Goal: Contribute content: Add original content to the website for others to see

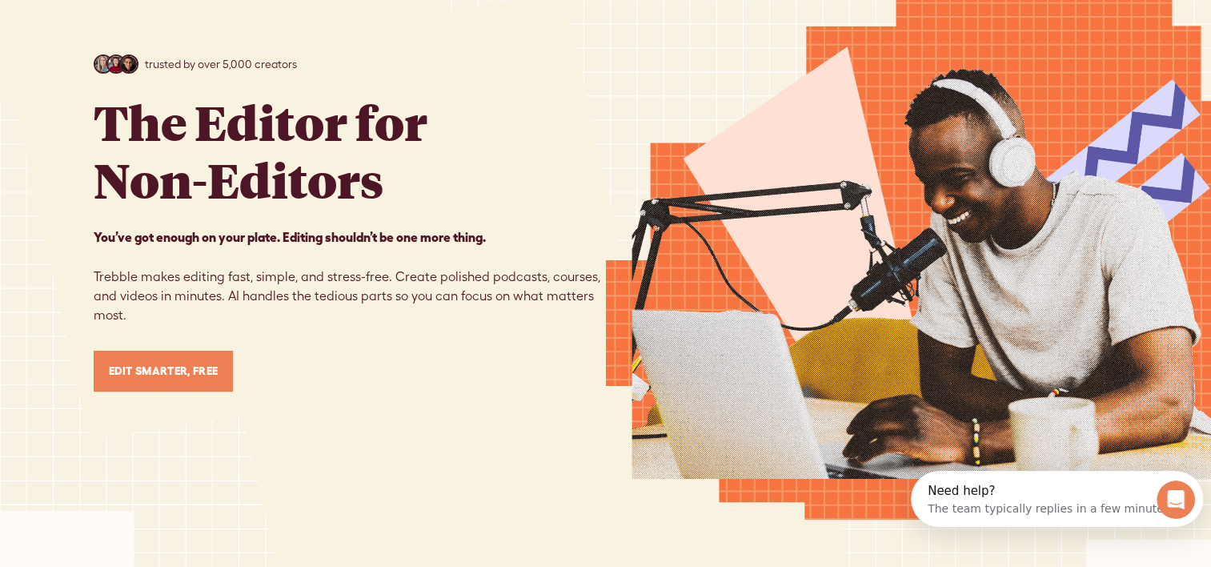
scroll to position [163, 0]
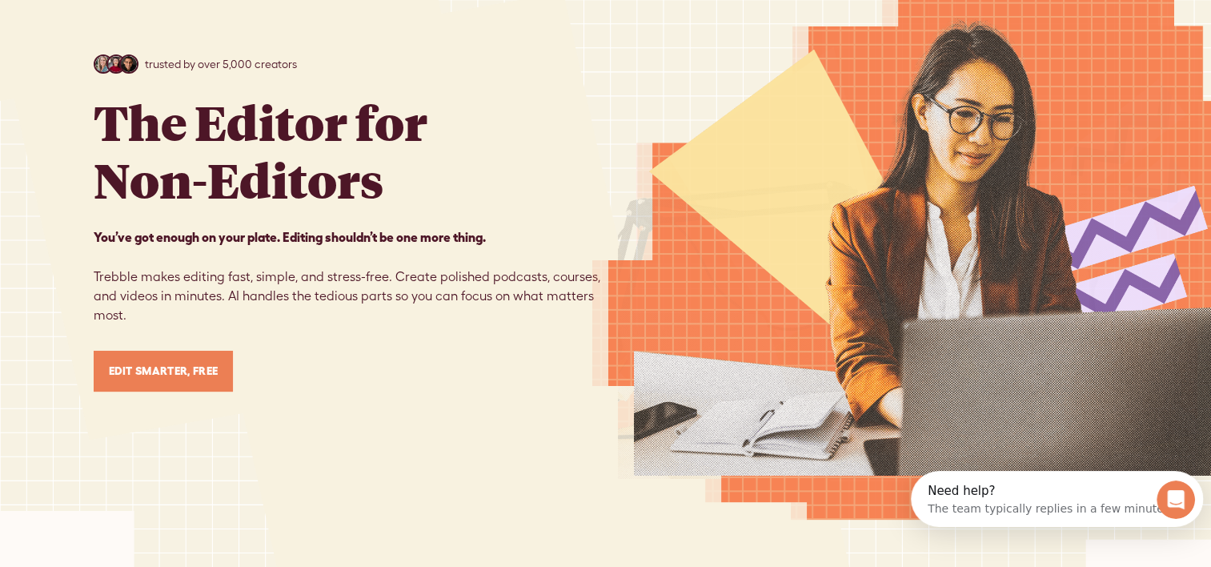
click at [167, 359] on link "Edit Smarter, Free" at bounding box center [164, 371] width 140 height 41
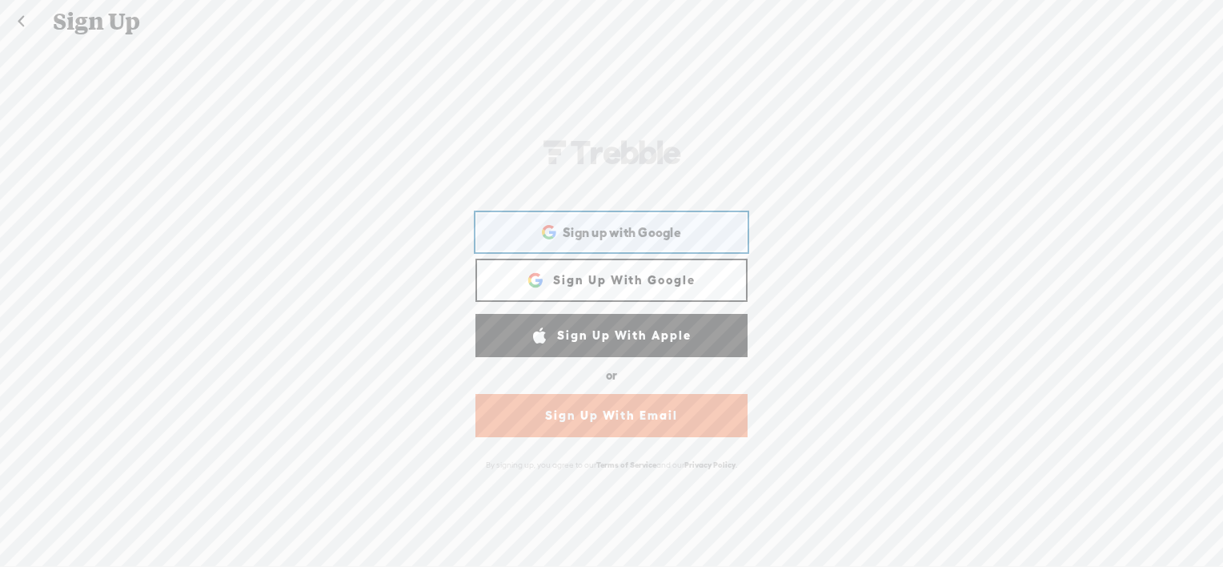
click at [661, 242] on div "Sign up with Google Sign up with Google. Opens in new tab" at bounding box center [612, 232] width 250 height 37
click at [641, 234] on span "Sign up with Google" at bounding box center [622, 232] width 119 height 17
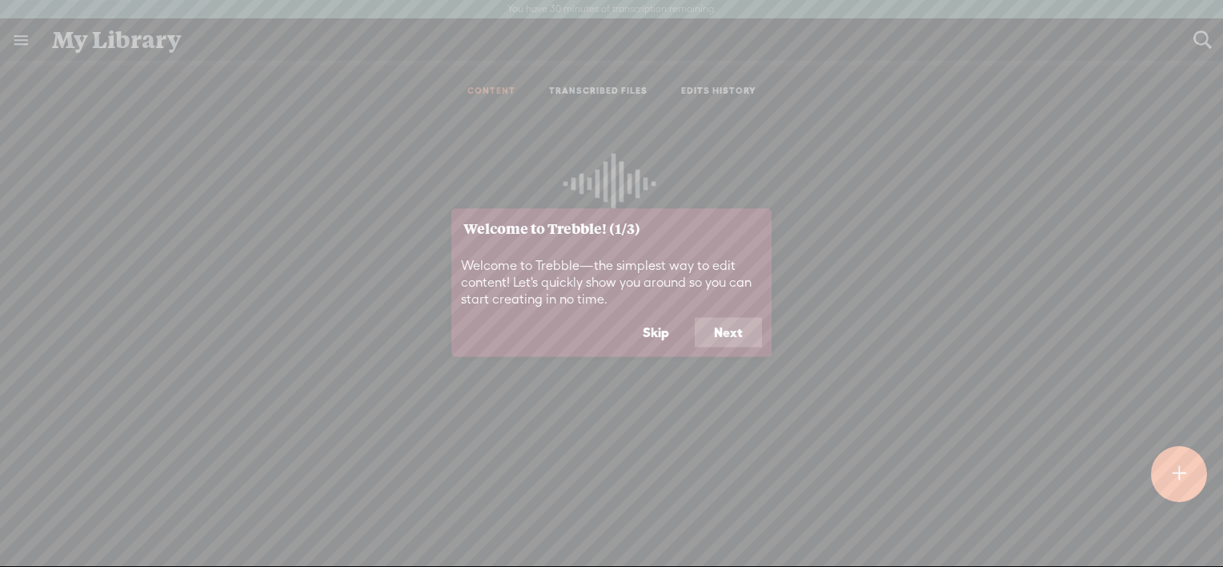
click at [733, 339] on button "Next" at bounding box center [728, 332] width 67 height 30
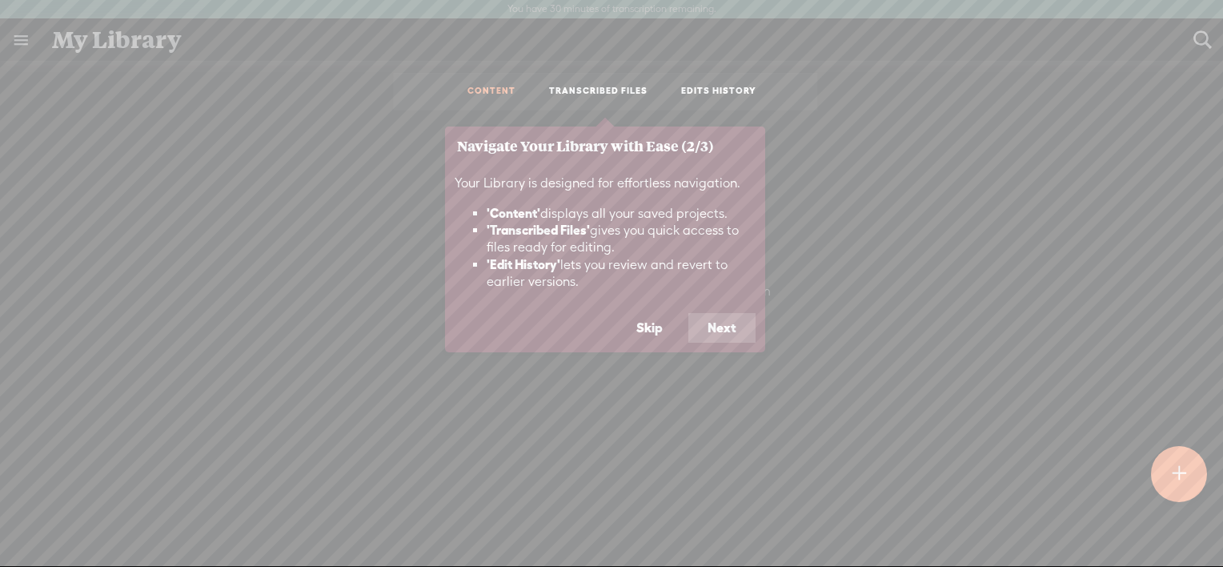
click at [733, 339] on button "Next" at bounding box center [722, 328] width 67 height 30
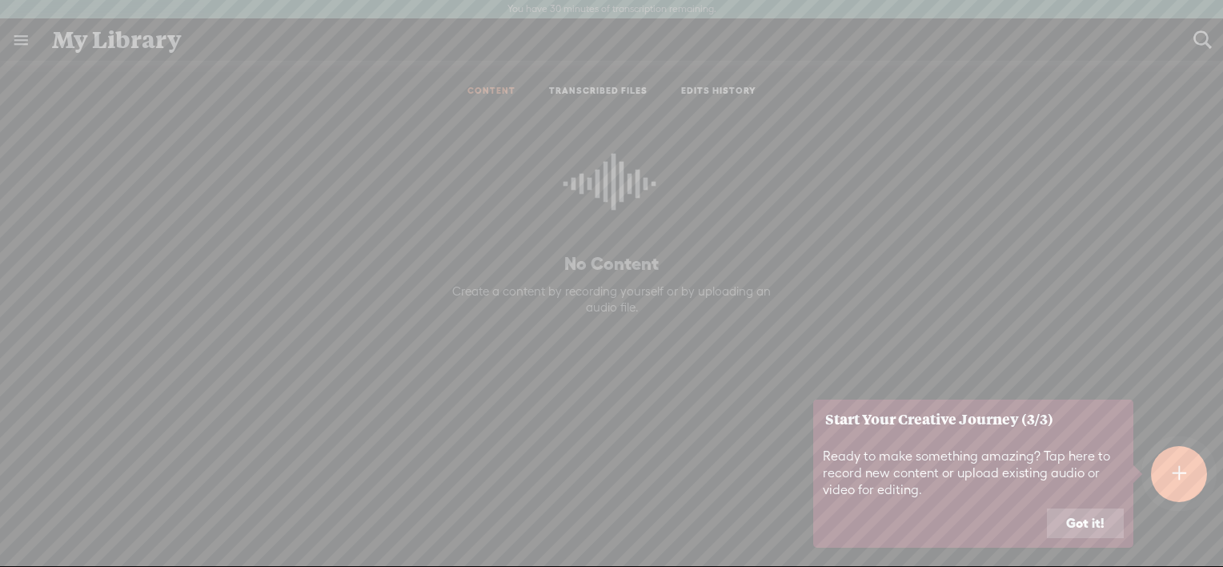
click at [1076, 520] on button "Got it!" at bounding box center [1085, 523] width 77 height 30
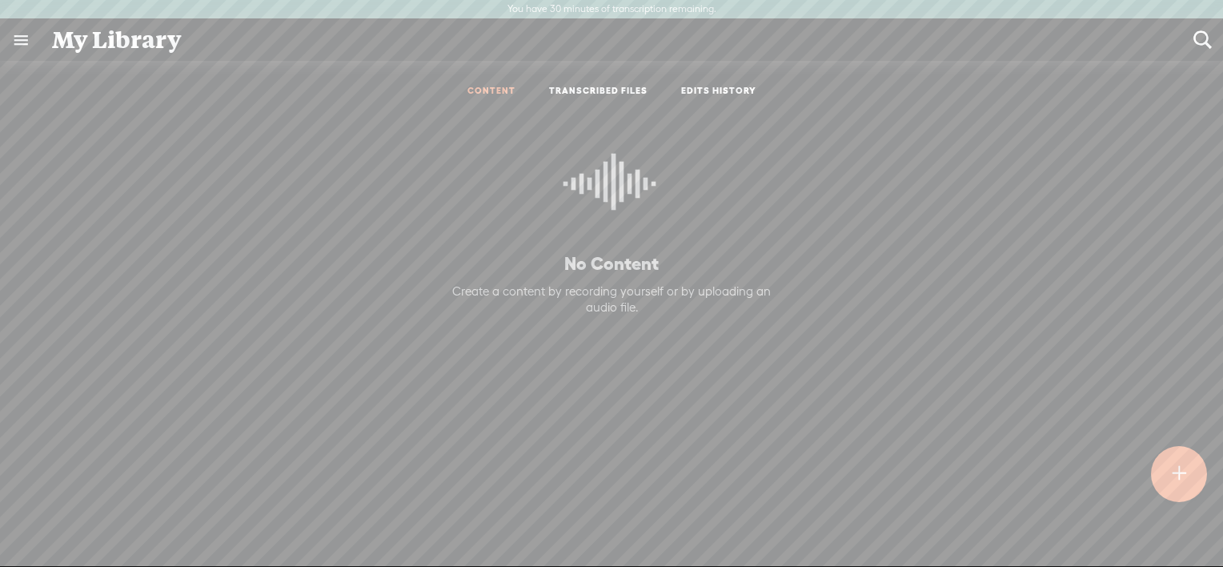
click at [1181, 480] on t at bounding box center [1179, 473] width 14 height 35
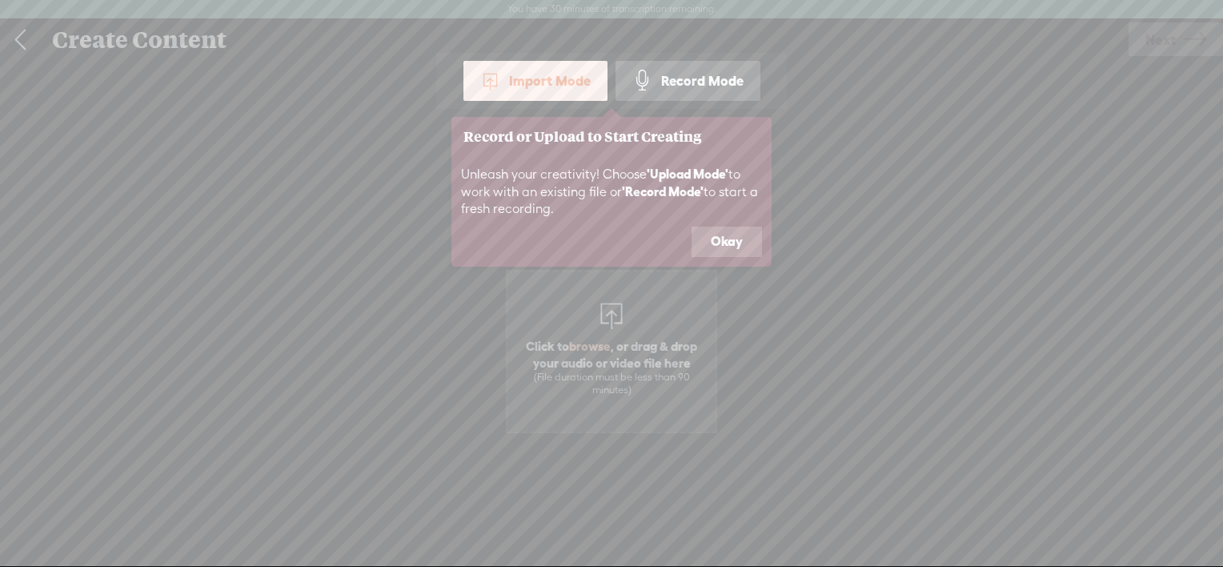
click at [722, 243] on button "Okay" at bounding box center [727, 242] width 70 height 30
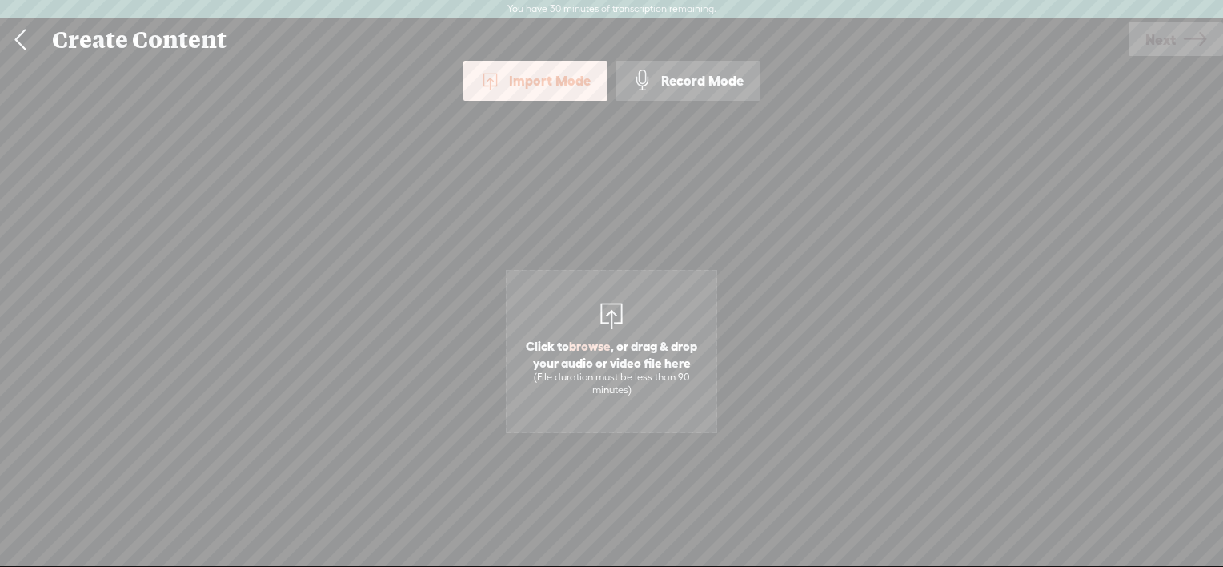
click at [540, 76] on div "Import Mode" at bounding box center [536, 81] width 144 height 40
click at [609, 323] on div at bounding box center [612, 314] width 32 height 32
click at [591, 320] on span "Click to browse , or drag & drop your audio or video file here (File duration m…" at bounding box center [611, 351] width 211 height 163
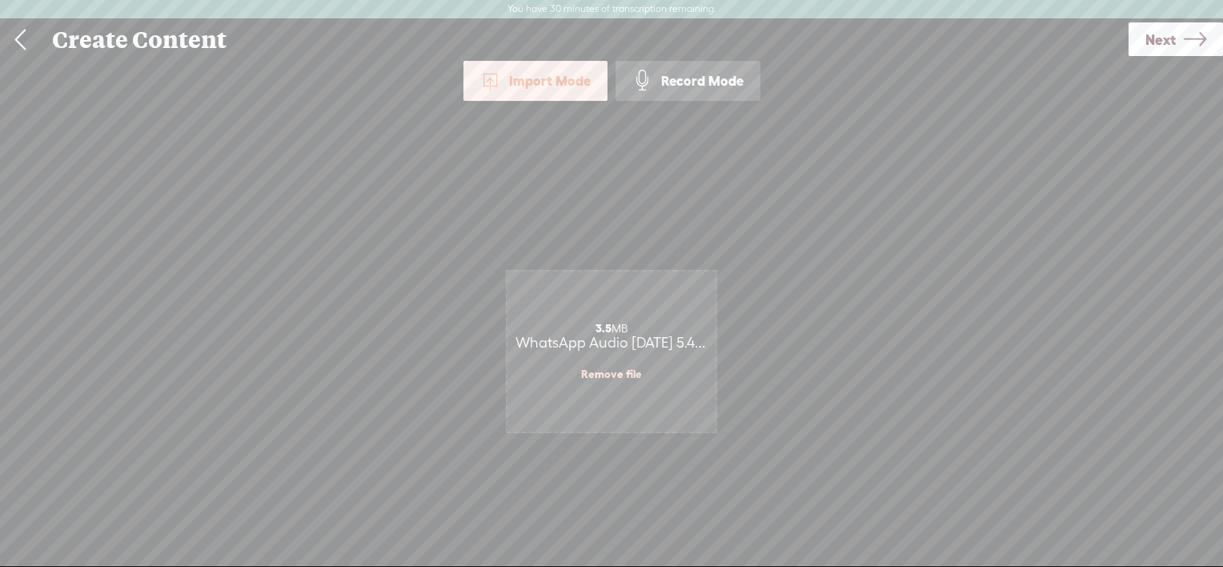
click at [1186, 41] on icon at bounding box center [1195, 39] width 22 height 41
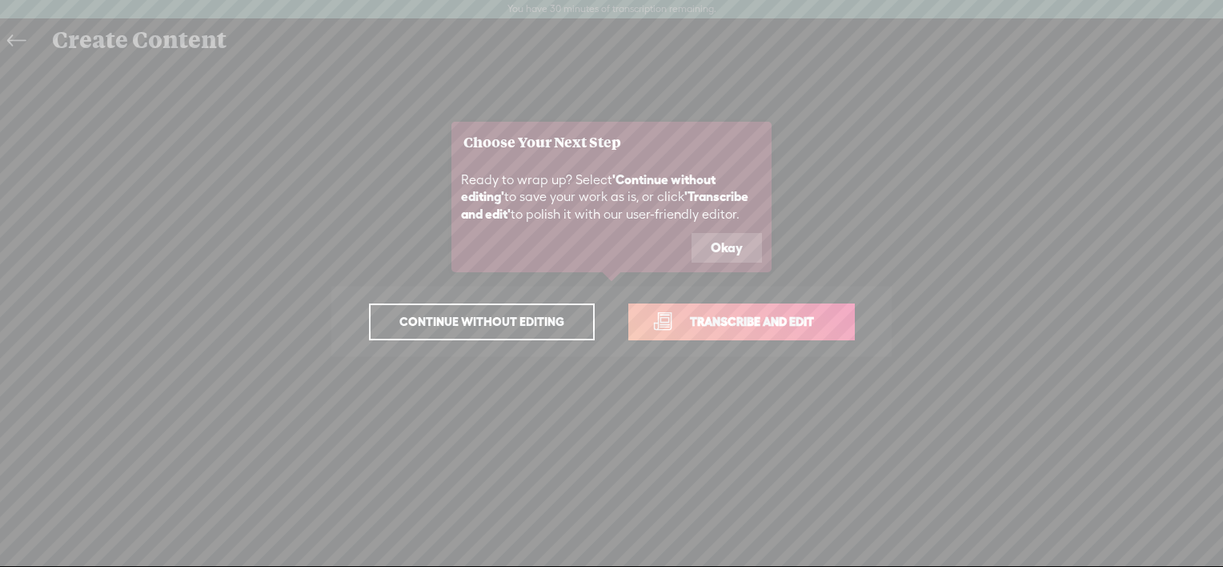
click at [792, 320] on span "Transcribe and edit" at bounding box center [752, 321] width 158 height 18
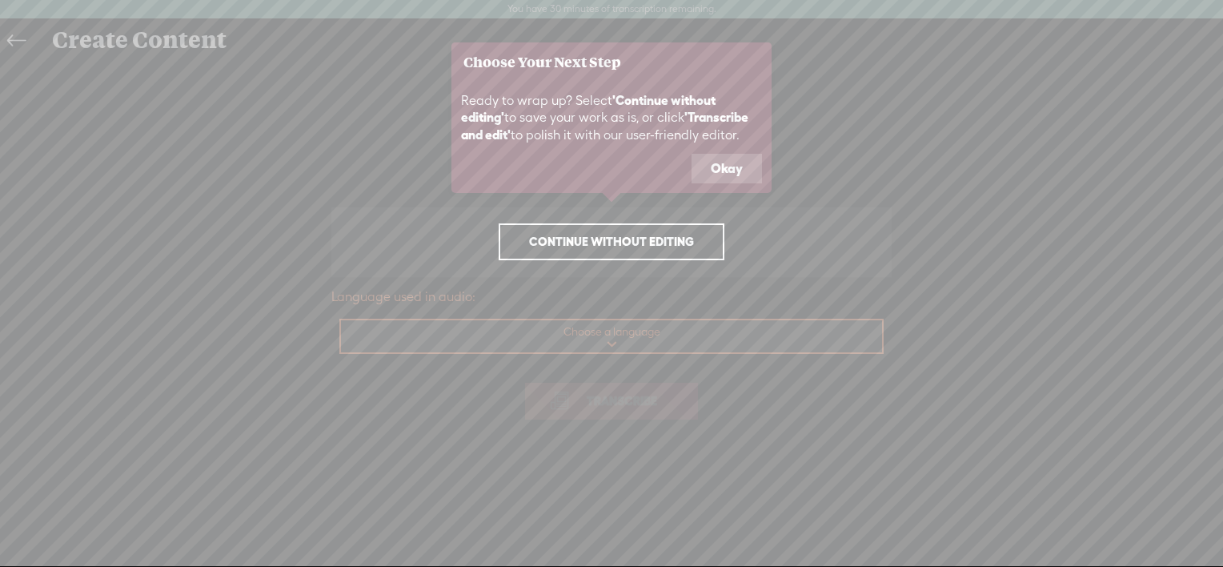
click at [729, 169] on button "Okay" at bounding box center [727, 169] width 70 height 30
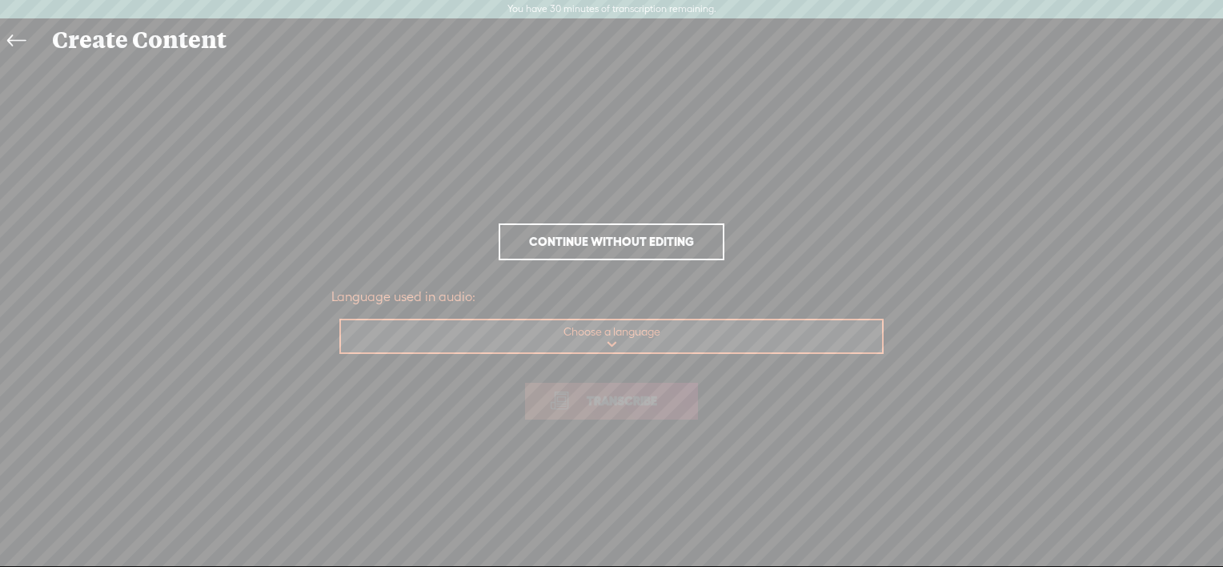
click at [637, 350] on select "Choose a language Afrikaans Albanian Amharic Arabic, Gulf Arabic, Modern Standa…" at bounding box center [612, 336] width 543 height 33
select select "en-[GEOGRAPHIC_DATA]"
click at [341, 320] on select "Choose a language Afrikaans Albanian Amharic Arabic, Gulf Arabic, Modern Standa…" at bounding box center [612, 336] width 543 height 33
click at [588, 404] on span "Transcribe" at bounding box center [622, 401] width 104 height 18
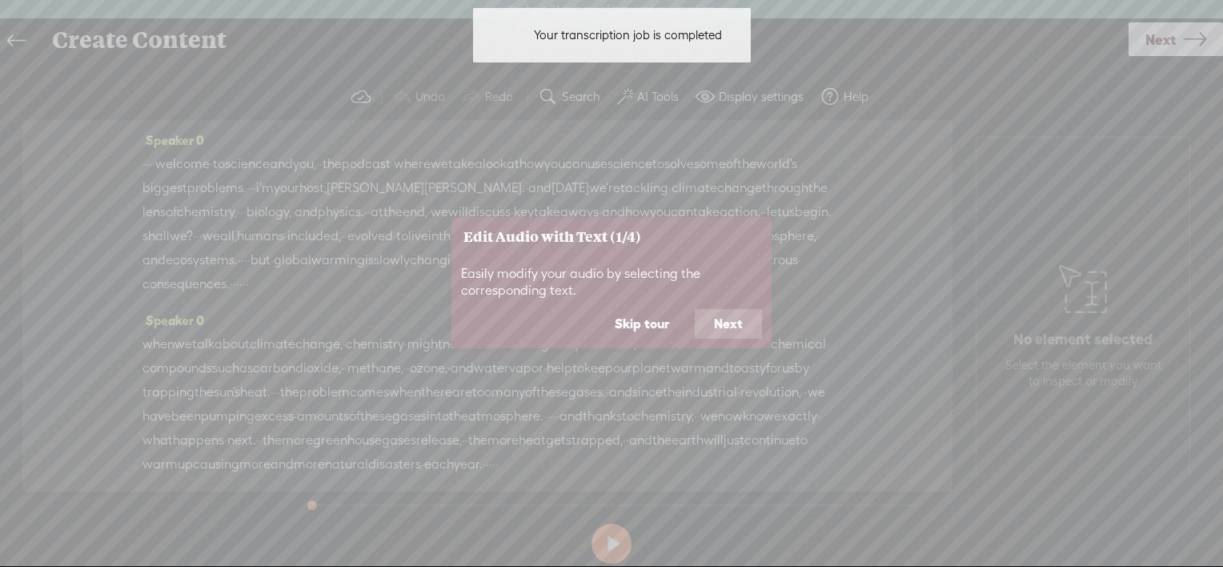
click at [717, 327] on button "Next" at bounding box center [728, 324] width 67 height 30
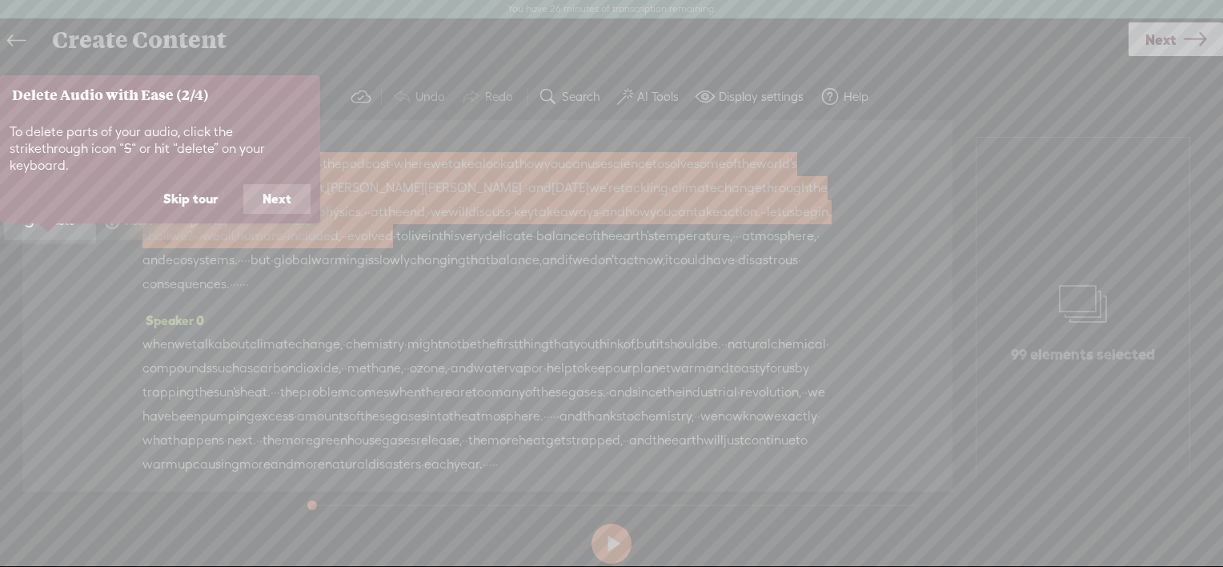
click at [259, 184] on button "Next" at bounding box center [276, 199] width 67 height 30
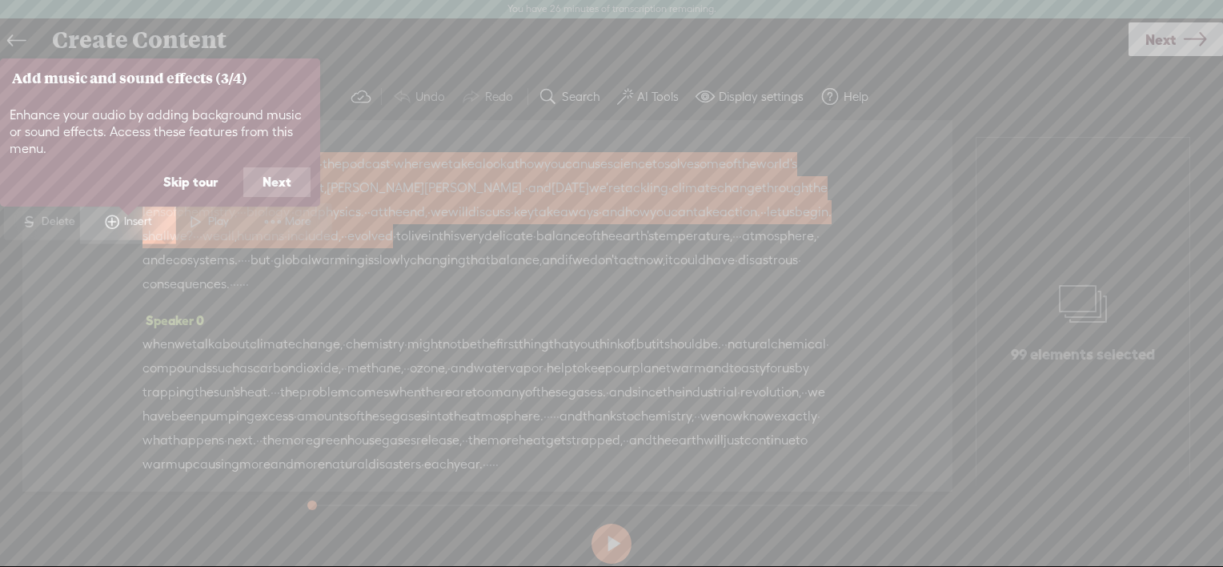
click at [272, 187] on button "Next" at bounding box center [276, 182] width 67 height 30
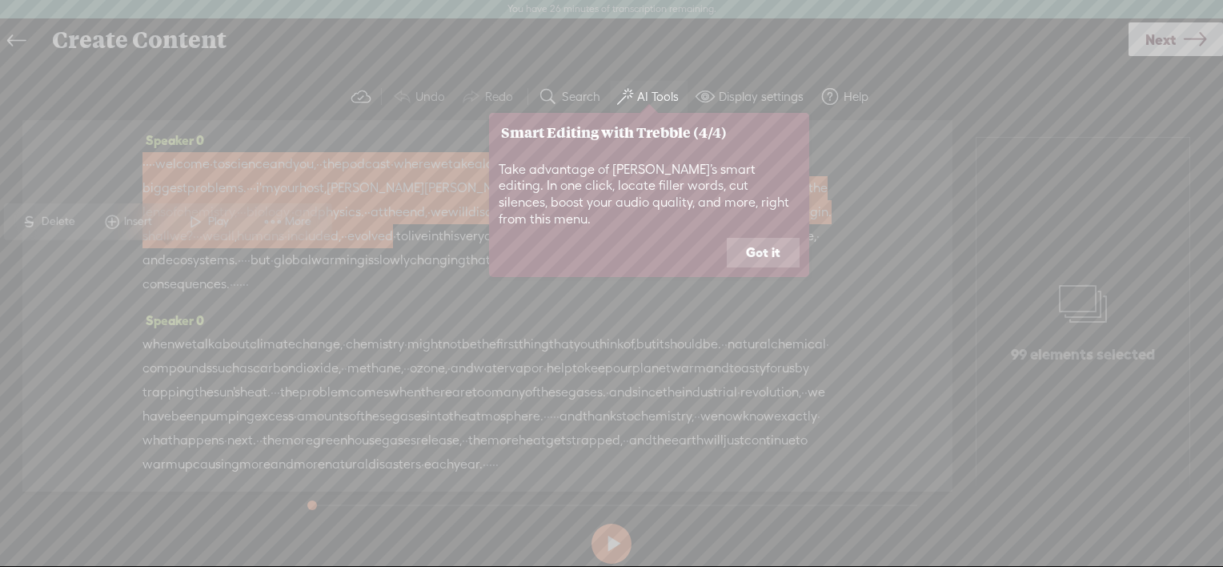
click at [760, 239] on button "Got it" at bounding box center [763, 253] width 73 height 30
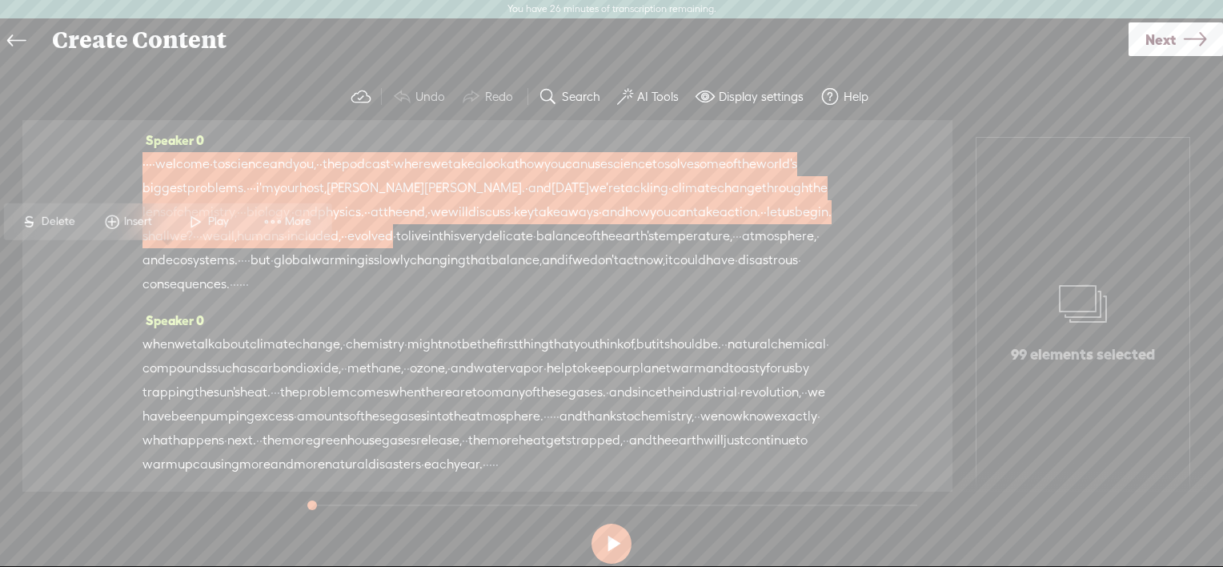
click at [121, 219] on span at bounding box center [112, 221] width 24 height 29
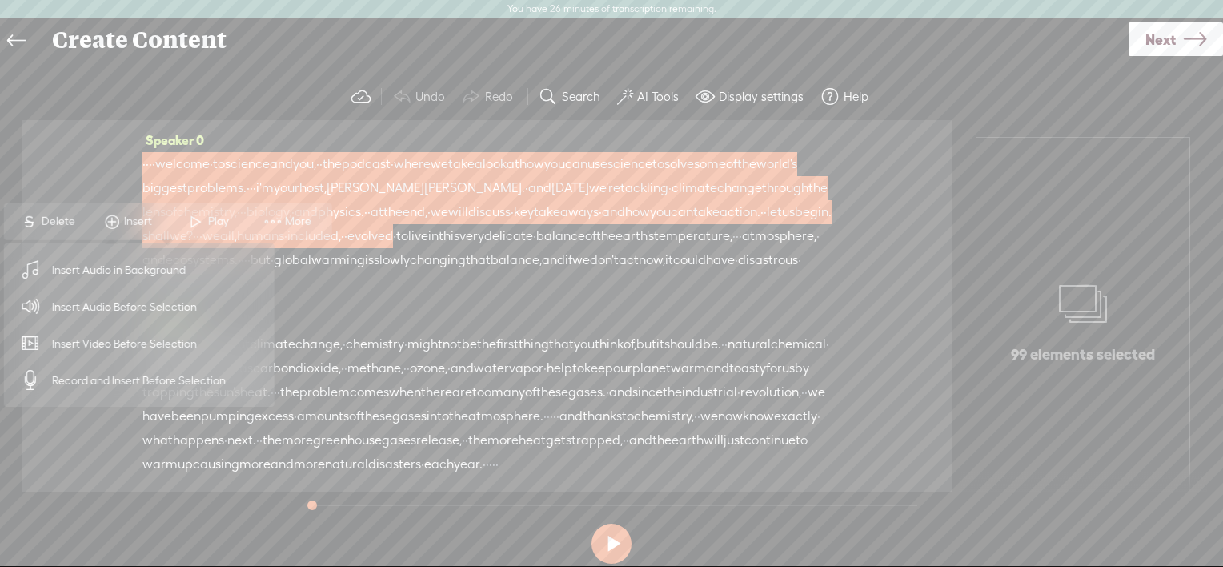
click at [123, 266] on span "Insert Audio in Background" at bounding box center [119, 270] width 197 height 36
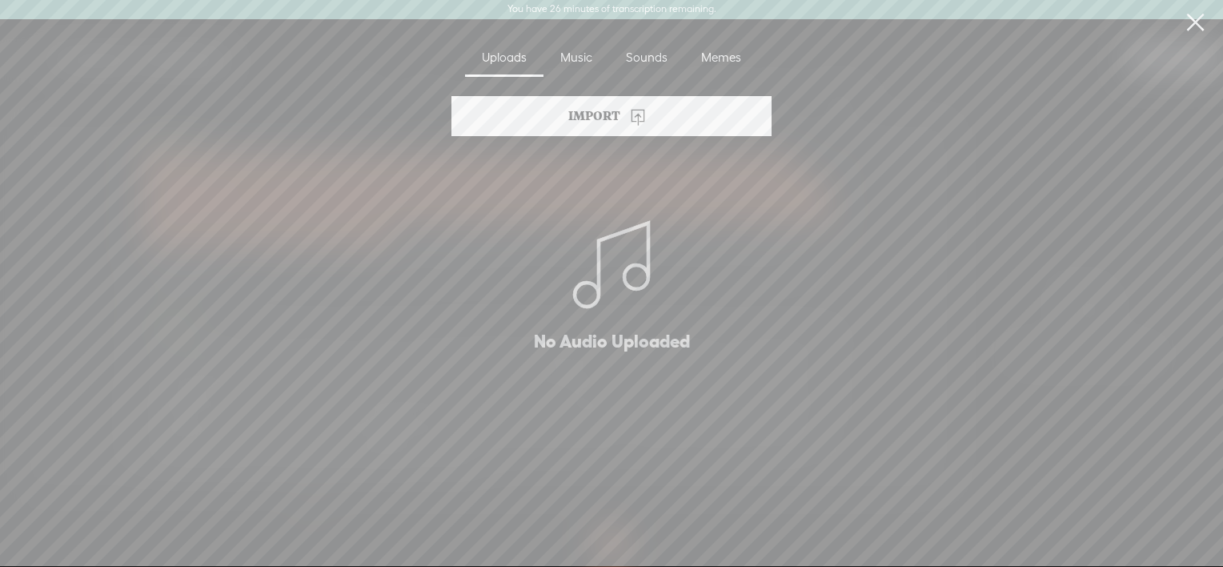
click at [590, 58] on div "Music" at bounding box center [577, 58] width 66 height 37
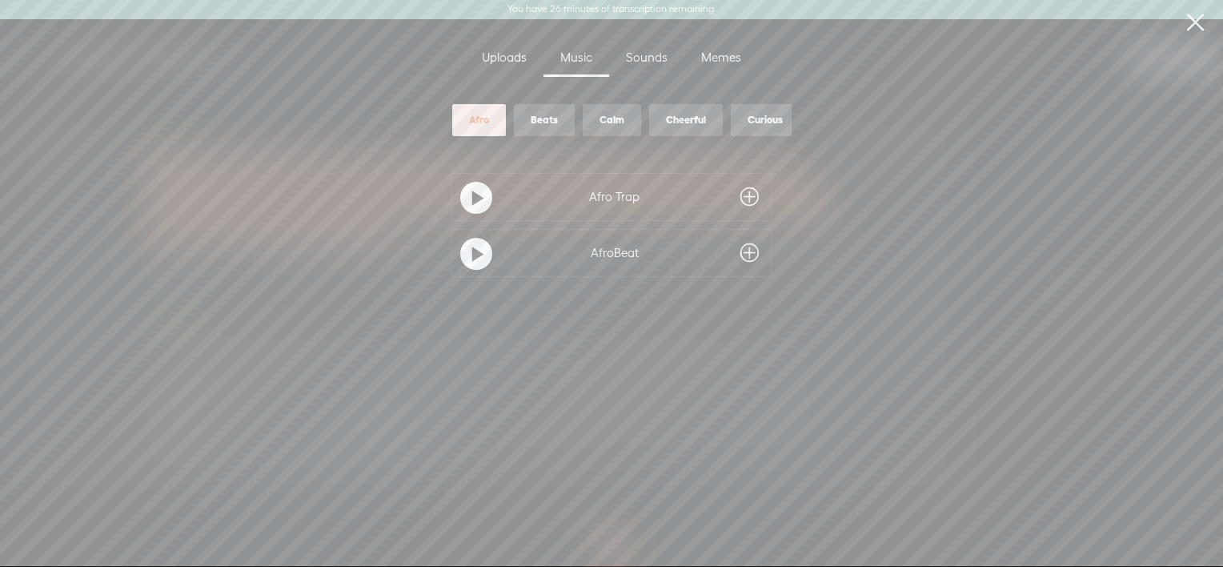
click at [627, 107] on div "Calm" at bounding box center [612, 120] width 58 height 32
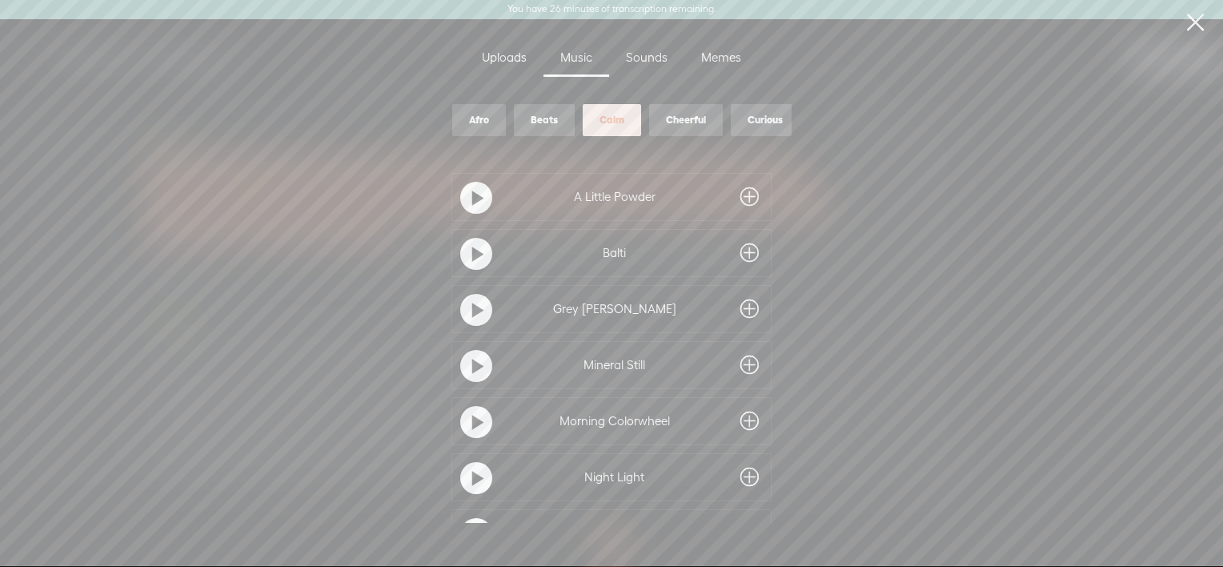
click at [480, 199] on div at bounding box center [476, 198] width 32 height 32
click at [472, 240] on span at bounding box center [477, 254] width 11 height 29
click at [1195, 22] on link at bounding box center [1195, 22] width 40 height 45
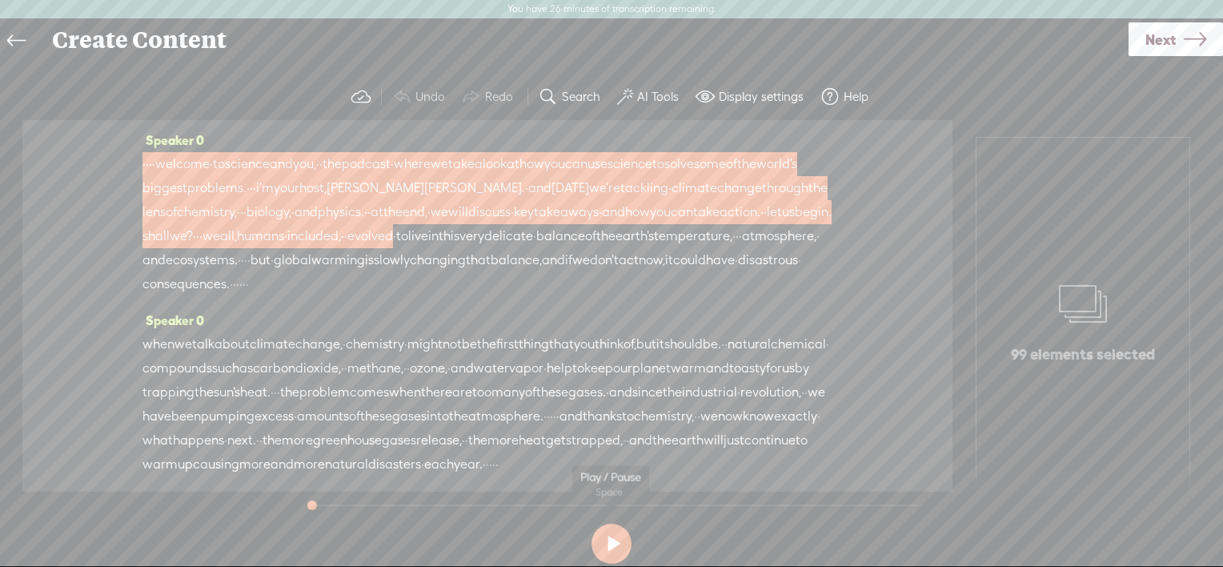
click at [618, 550] on button at bounding box center [612, 544] width 40 height 40
click at [9, 38] on icon at bounding box center [16, 41] width 18 height 36
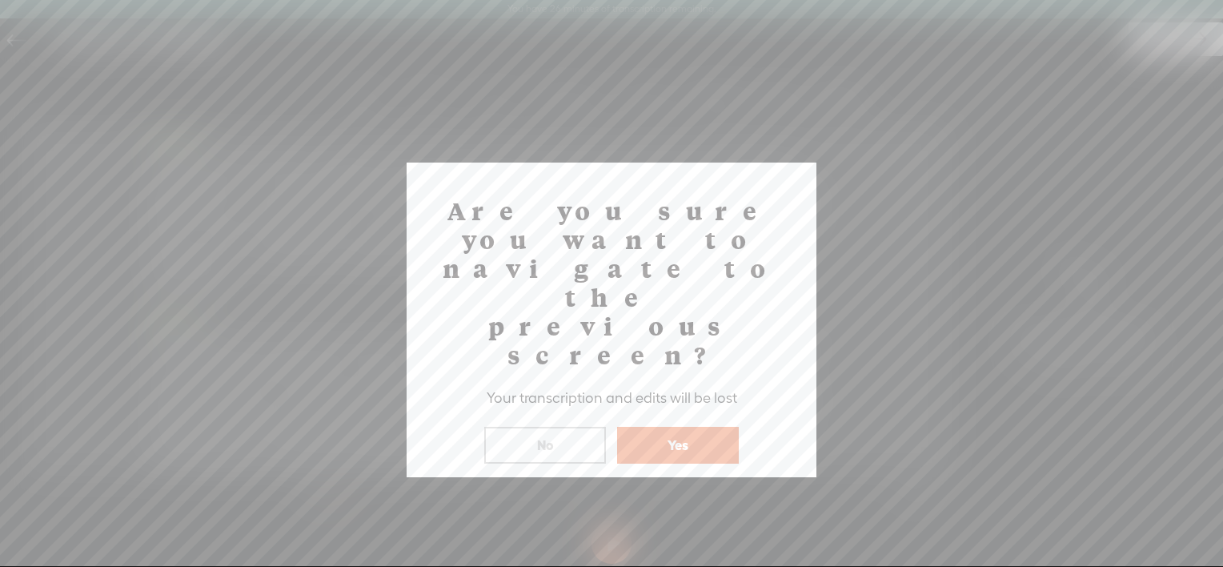
click at [676, 427] on button "Yes" at bounding box center [678, 445] width 122 height 37
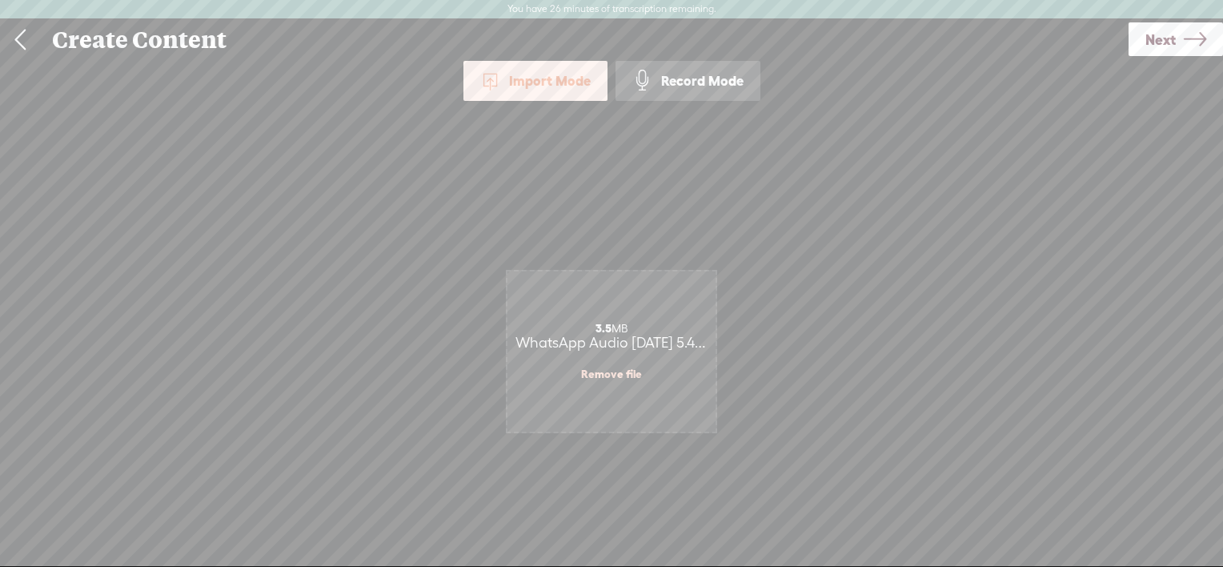
click at [1185, 38] on icon at bounding box center [1195, 39] width 22 height 41
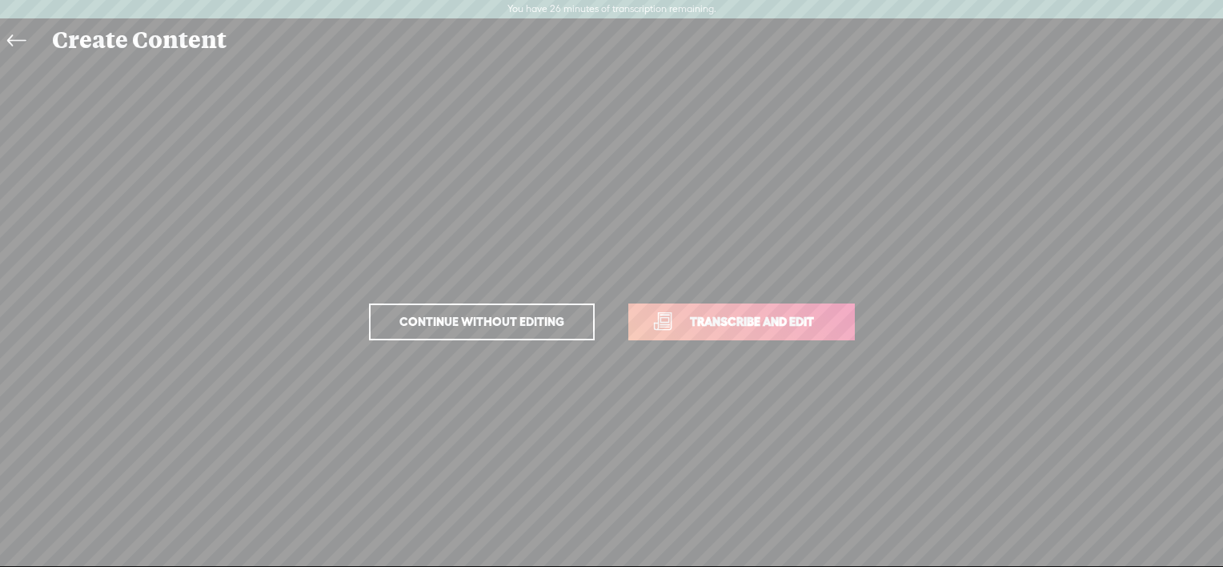
click at [721, 326] on span "Transcribe and edit" at bounding box center [752, 321] width 158 height 18
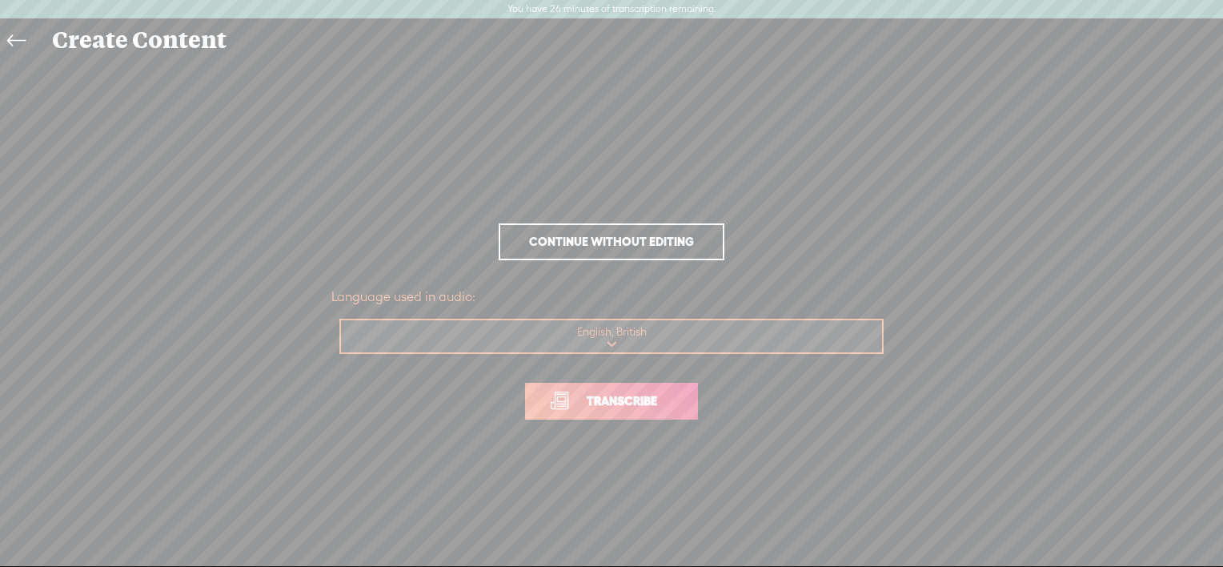
click at [641, 415] on link "Transcribe" at bounding box center [611, 401] width 173 height 37
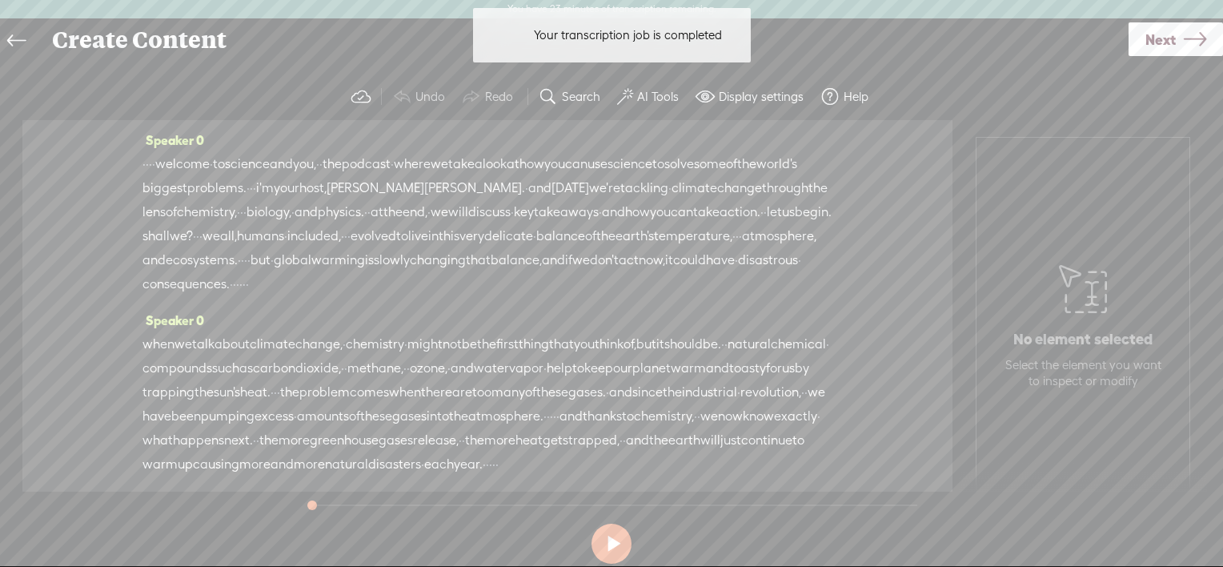
click at [987, 48] on div "Create Content" at bounding box center [585, 40] width 1088 height 42
click at [1162, 41] on span "Next" at bounding box center [1161, 39] width 30 height 41
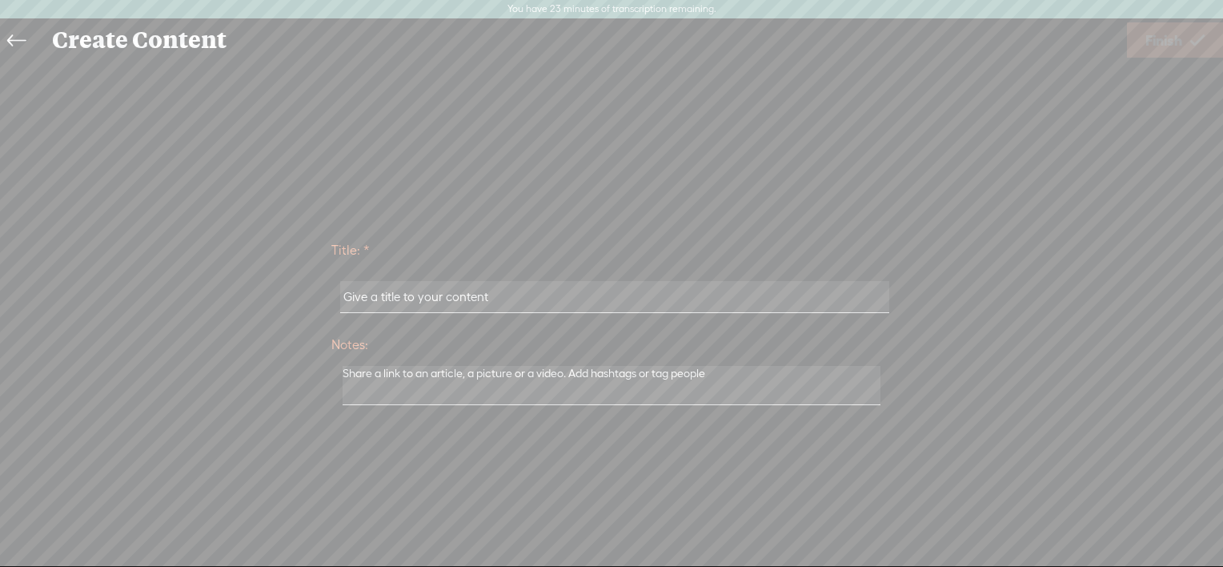
click at [18, 39] on icon at bounding box center [16, 41] width 18 height 36
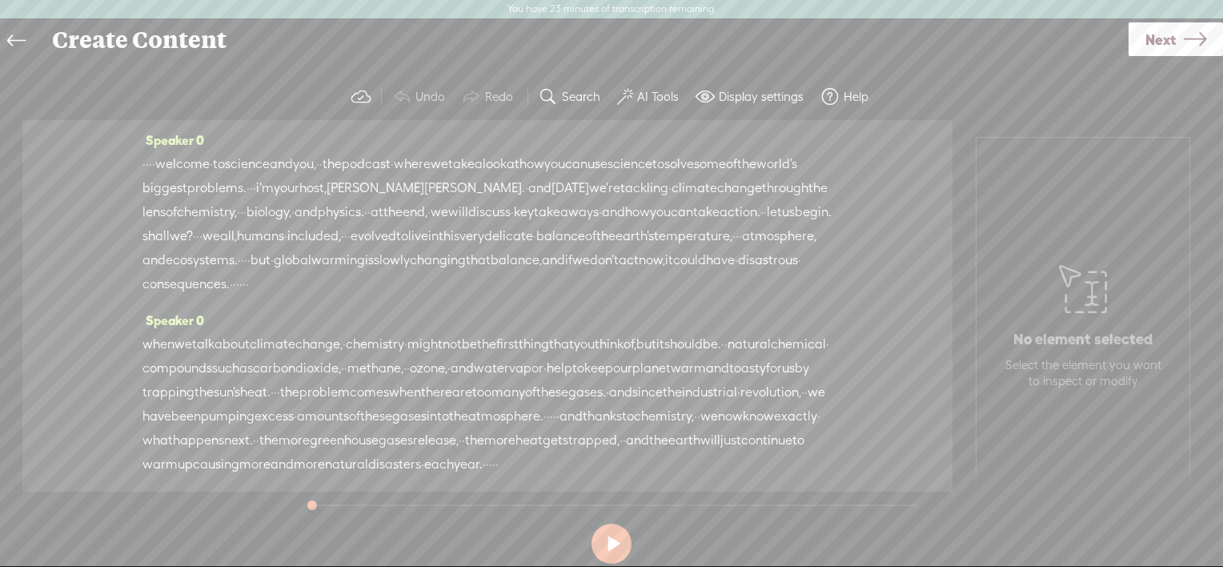
click at [22, 28] on icon at bounding box center [16, 41] width 18 height 36
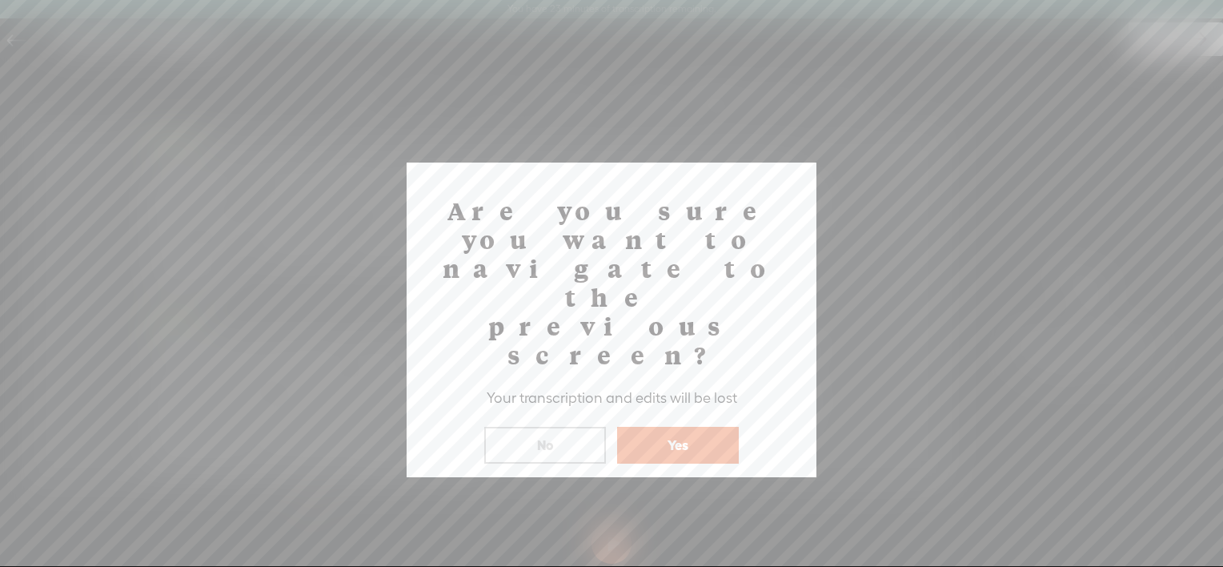
click at [547, 427] on button "No" at bounding box center [545, 445] width 122 height 37
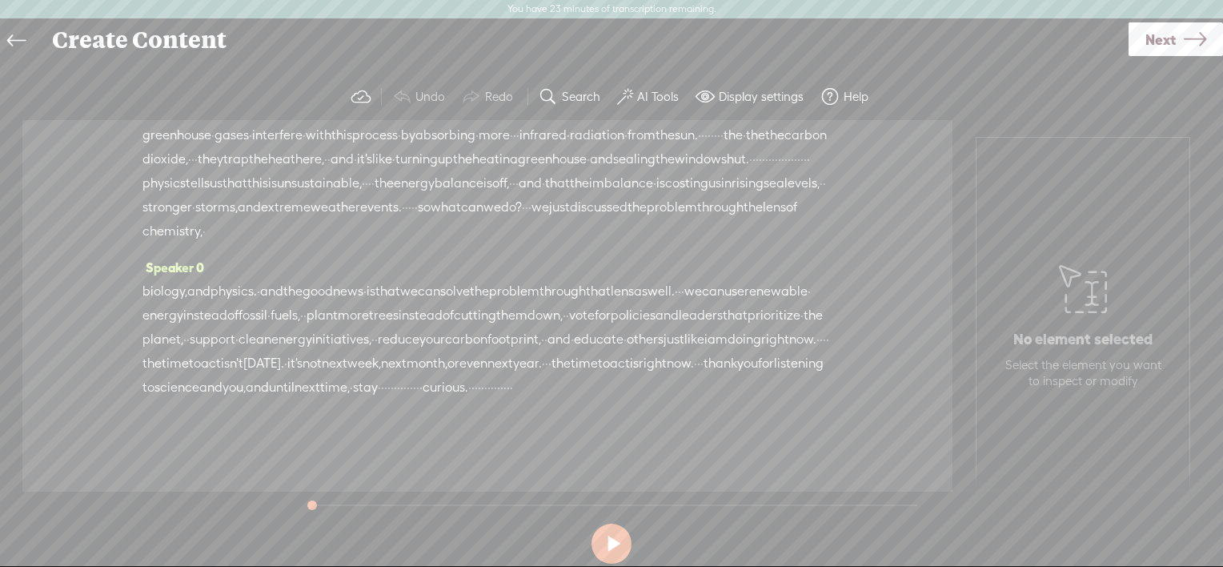
scroll to position [737, 0]
click at [832, 93] on span at bounding box center [830, 96] width 19 height 19
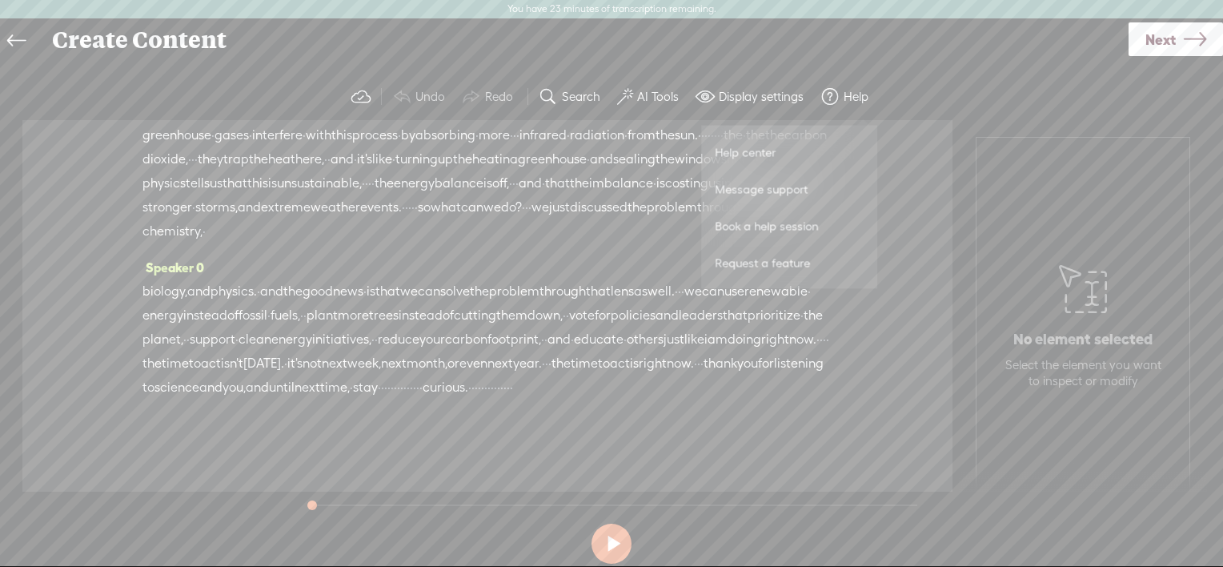
click at [20, 37] on icon at bounding box center [16, 41] width 18 height 36
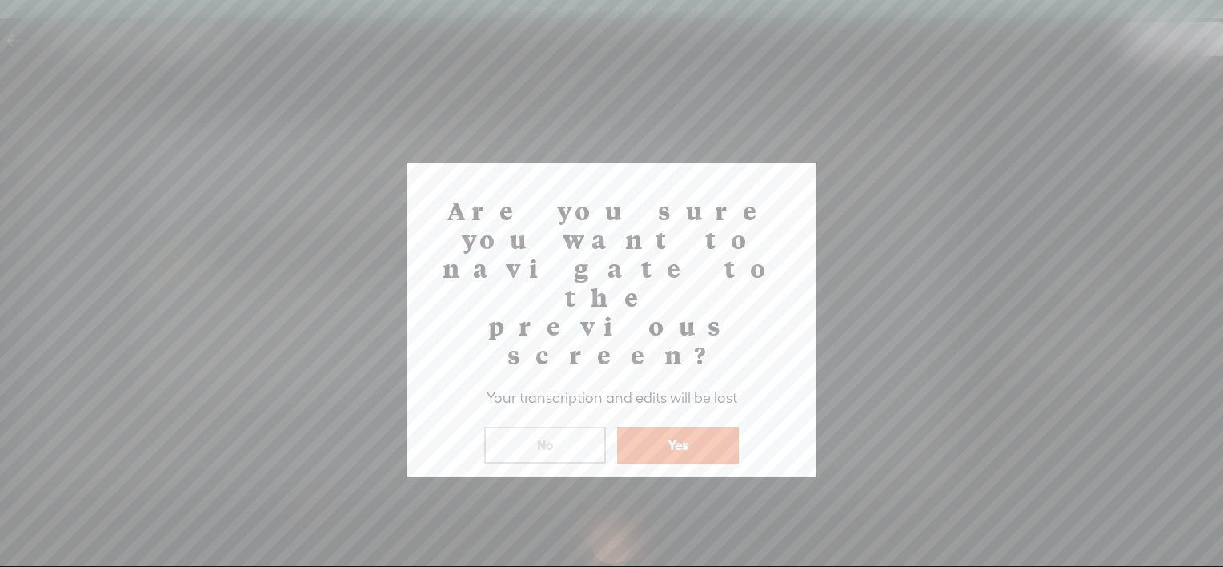
click at [681, 381] on div "Are you sure you want to navigate to the previous screen? Your transcription an…" at bounding box center [612, 320] width 410 height 315
click at [661, 427] on button "Yes" at bounding box center [678, 445] width 122 height 37
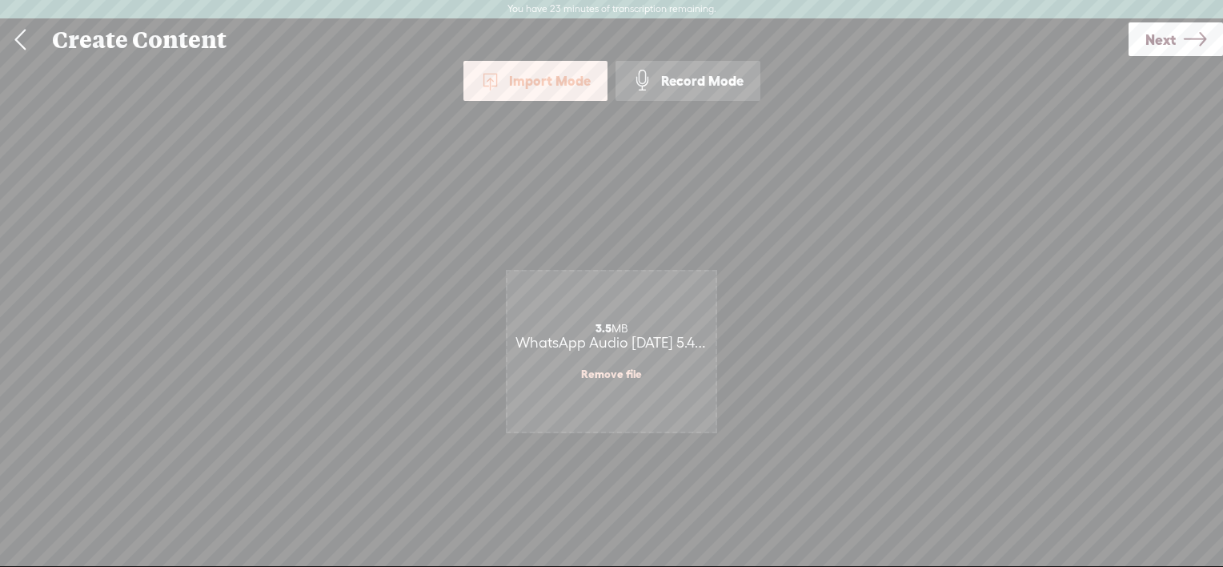
click at [6, 34] on link at bounding box center [20, 40] width 40 height 42
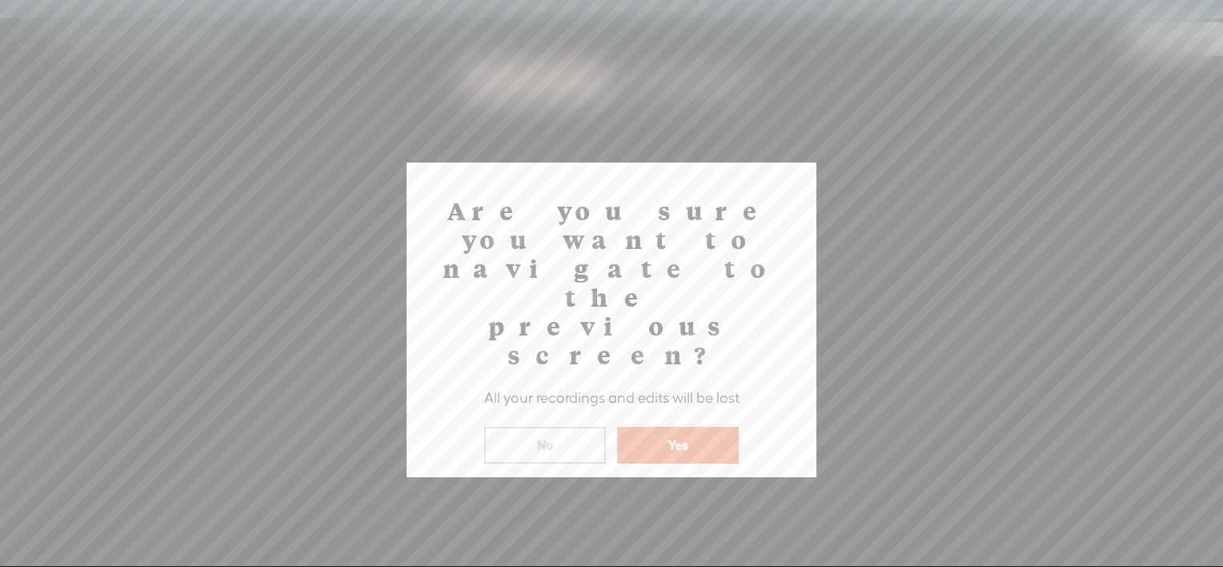
click at [645, 427] on button "Yes" at bounding box center [678, 445] width 122 height 37
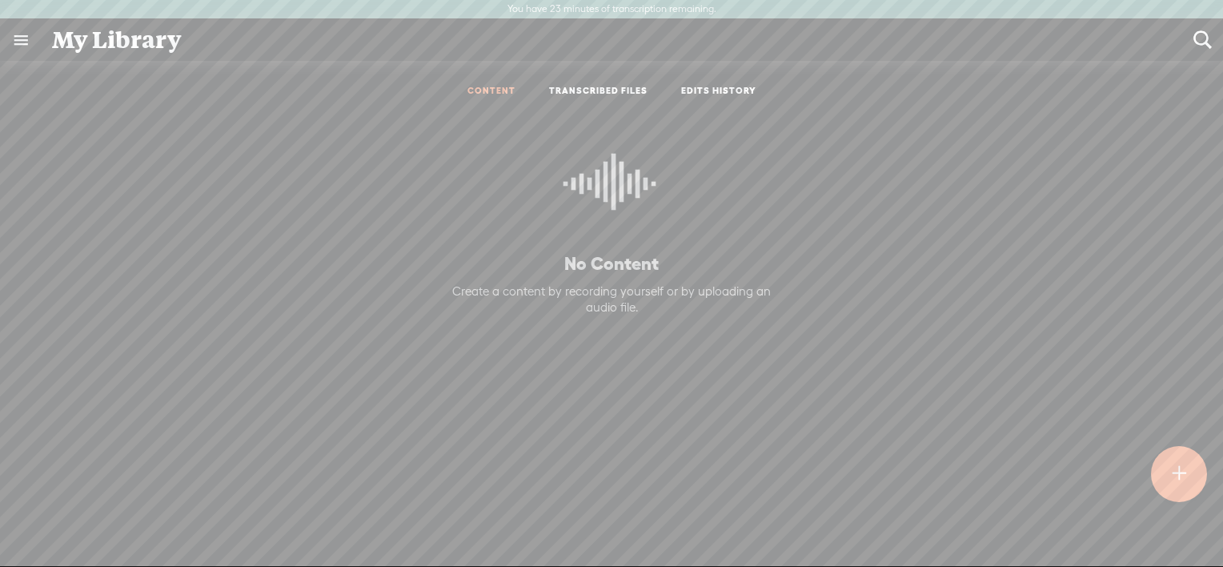
click at [32, 40] on link at bounding box center [21, 40] width 42 height 42
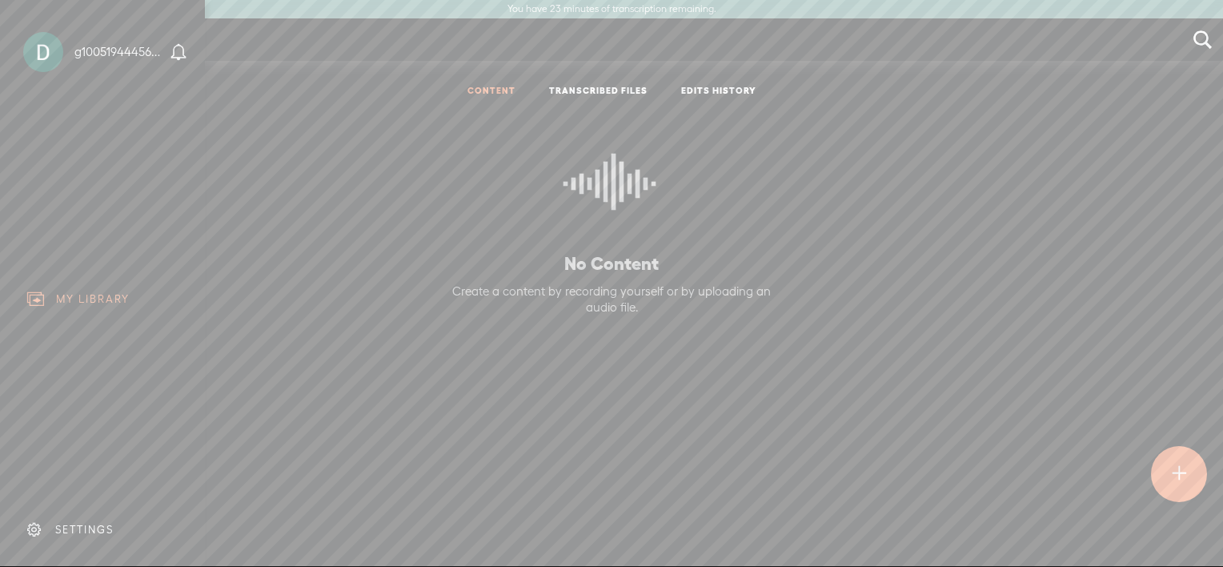
click at [80, 528] on div "SETTINGS" at bounding box center [105, 530] width 187 height 48
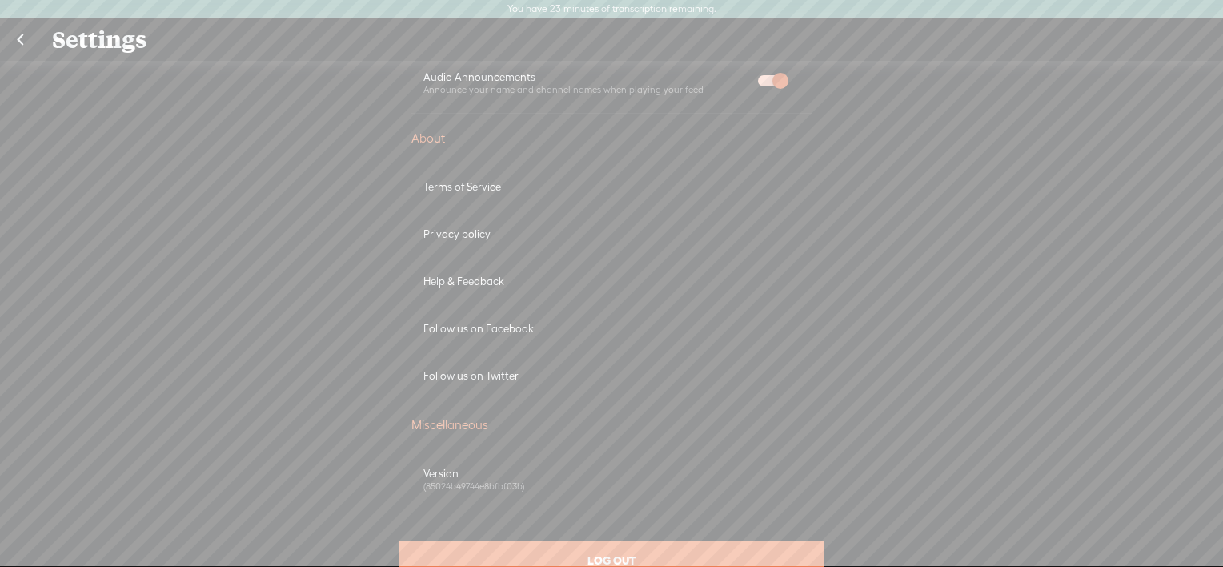
scroll to position [908, 0]
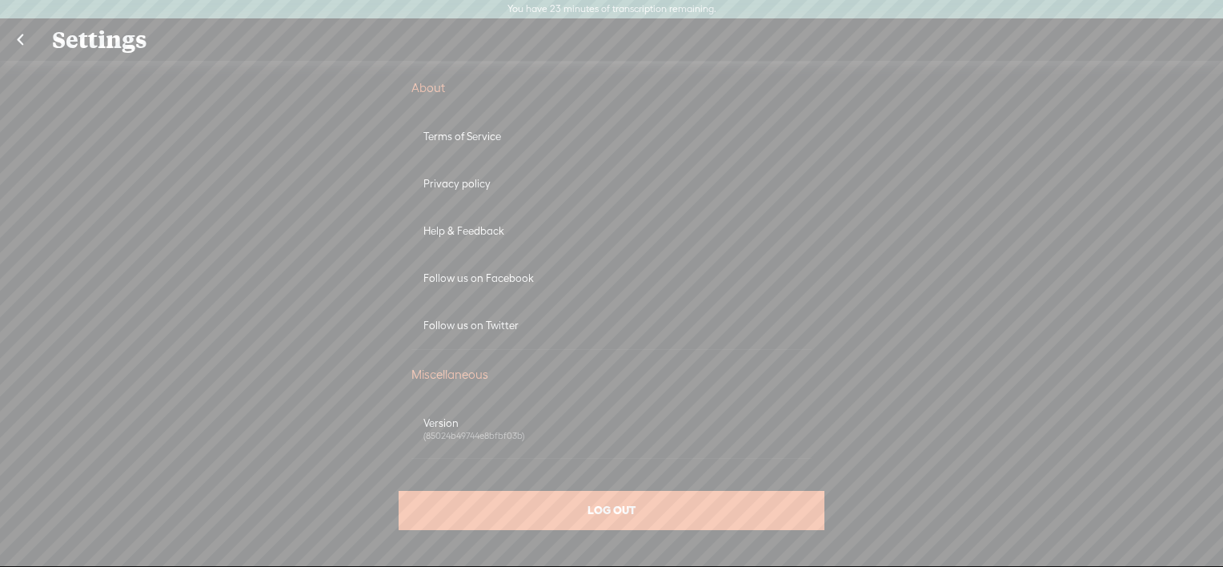
click at [652, 517] on div "LOG OUT" at bounding box center [612, 510] width 426 height 39
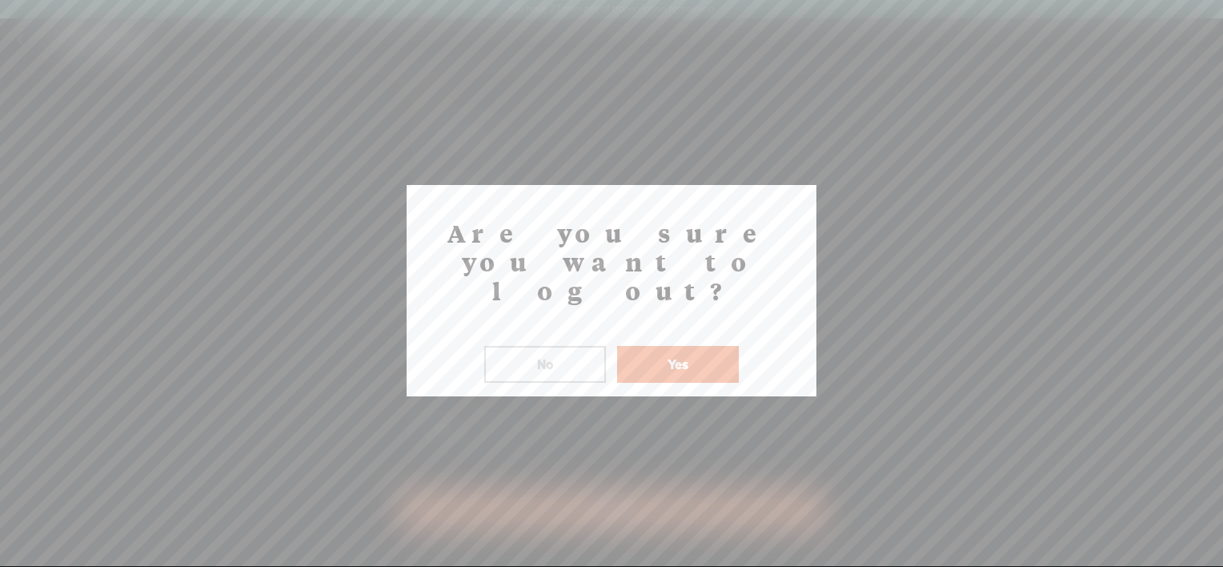
click at [686, 353] on div "Are you sure you want to log out? ! Not valid! No Yes" at bounding box center [612, 290] width 410 height 211
click at [690, 346] on button "Yes" at bounding box center [678, 364] width 122 height 37
